Goal: Information Seeking & Learning: Stay updated

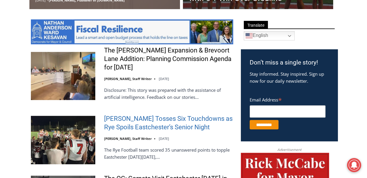
click at [127, 128] on link "Miller Tosses Six Touchdowns as Rye Spoils Eastchester’s Senior Night" at bounding box center [168, 123] width 129 height 17
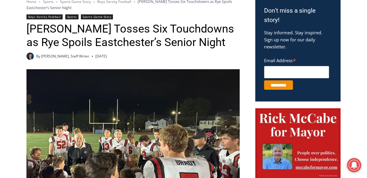
scroll to position [266, 0]
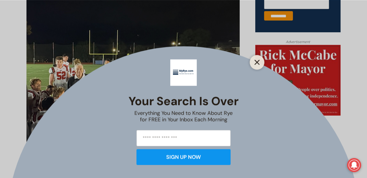
click at [257, 63] on line "Close" at bounding box center [257, 62] width 4 height 4
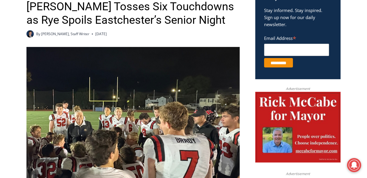
scroll to position [125, 0]
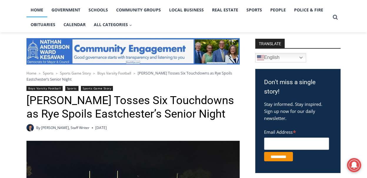
click at [40, 11] on link "Home" at bounding box center [36, 10] width 21 height 15
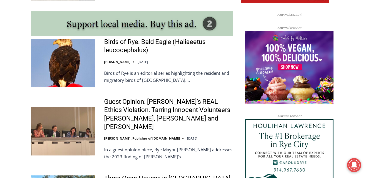
scroll to position [548, 0]
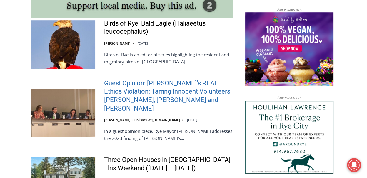
click at [147, 100] on link "Guest Opinion: Rye’s REAL Ethics Violation: Tarring Innocent Volunteers Carolin…" at bounding box center [168, 96] width 129 height 34
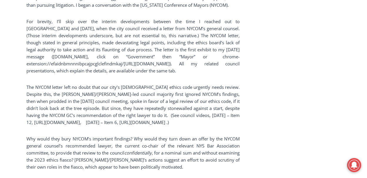
scroll to position [1136, 0]
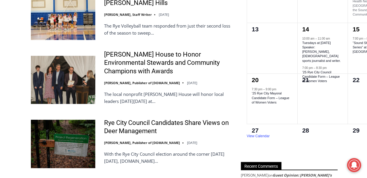
scroll to position [1018, 0]
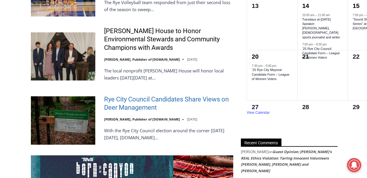
click at [131, 96] on link "Rye City Council Candidates Share Views on Deer Management" at bounding box center [168, 104] width 129 height 17
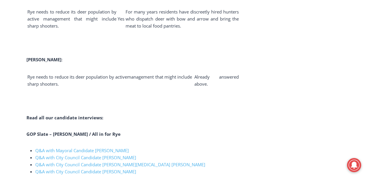
scroll to position [2053, 0]
